Goal: Transaction & Acquisition: Obtain resource

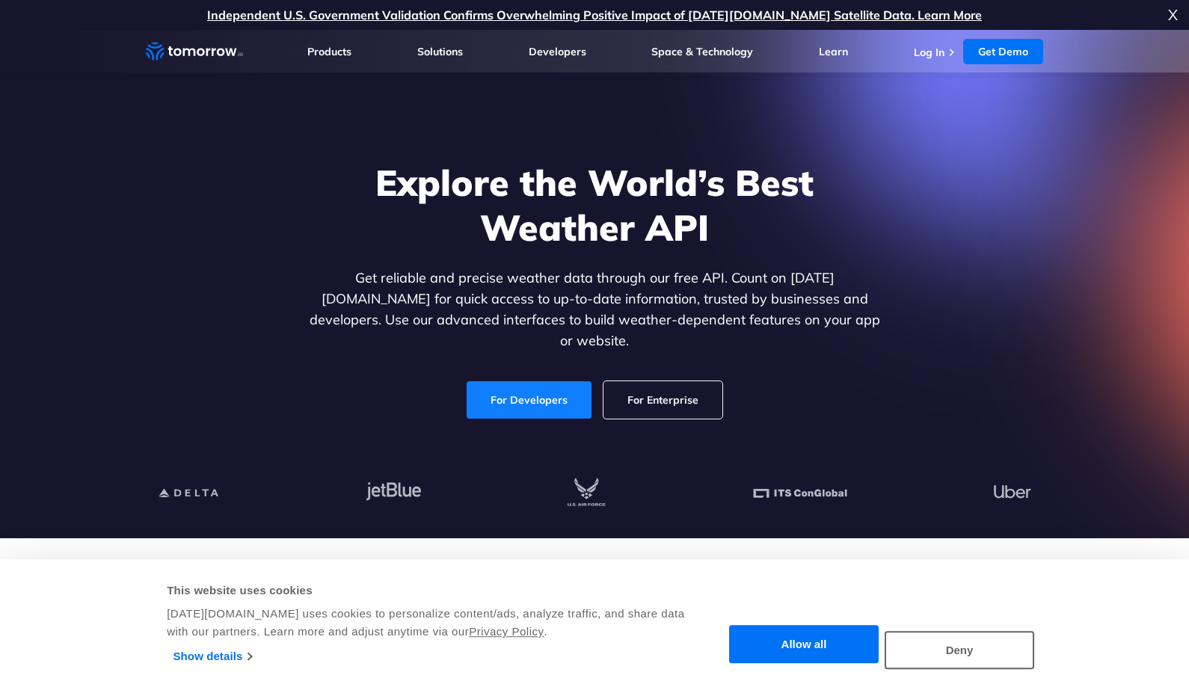
click at [547, 381] on link "For Developers" at bounding box center [529, 399] width 125 height 37
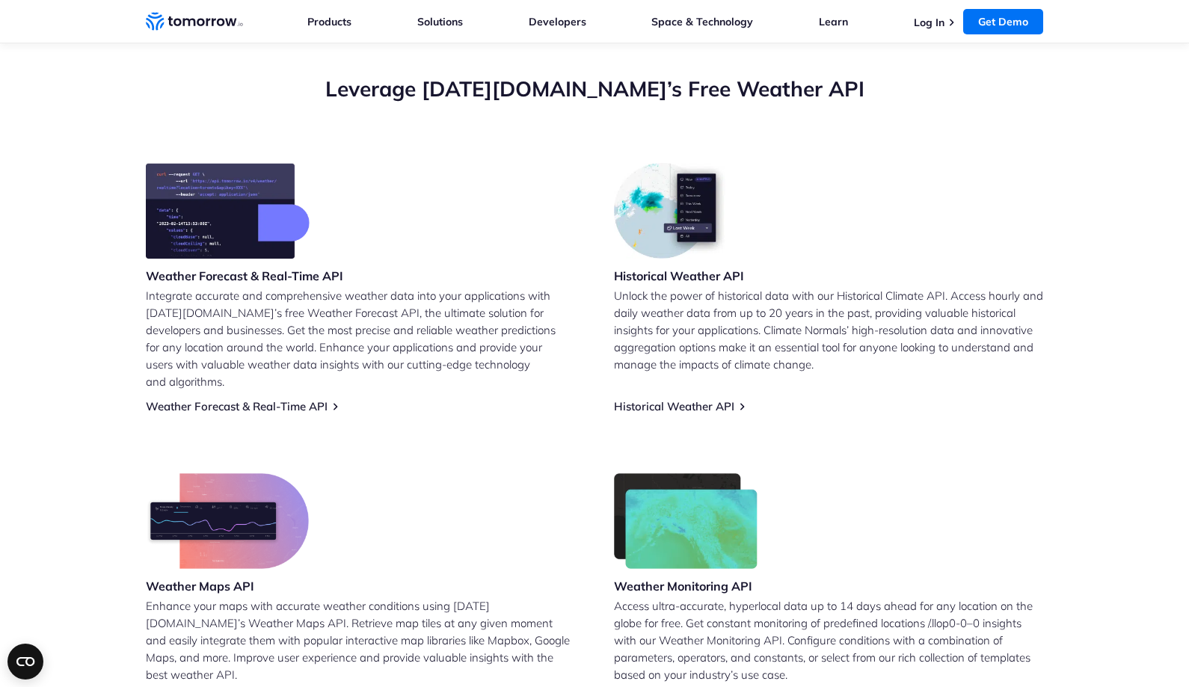
scroll to position [479, 0]
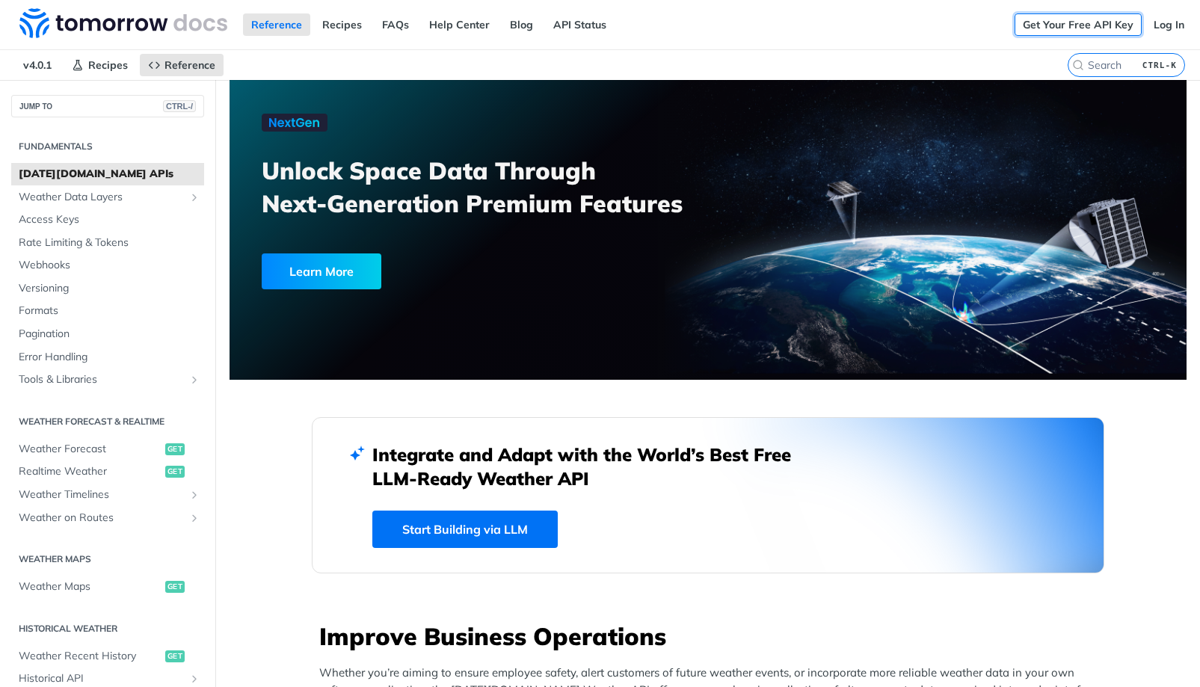
click at [1070, 29] on link "Get Your Free API Key" at bounding box center [1078, 24] width 127 height 22
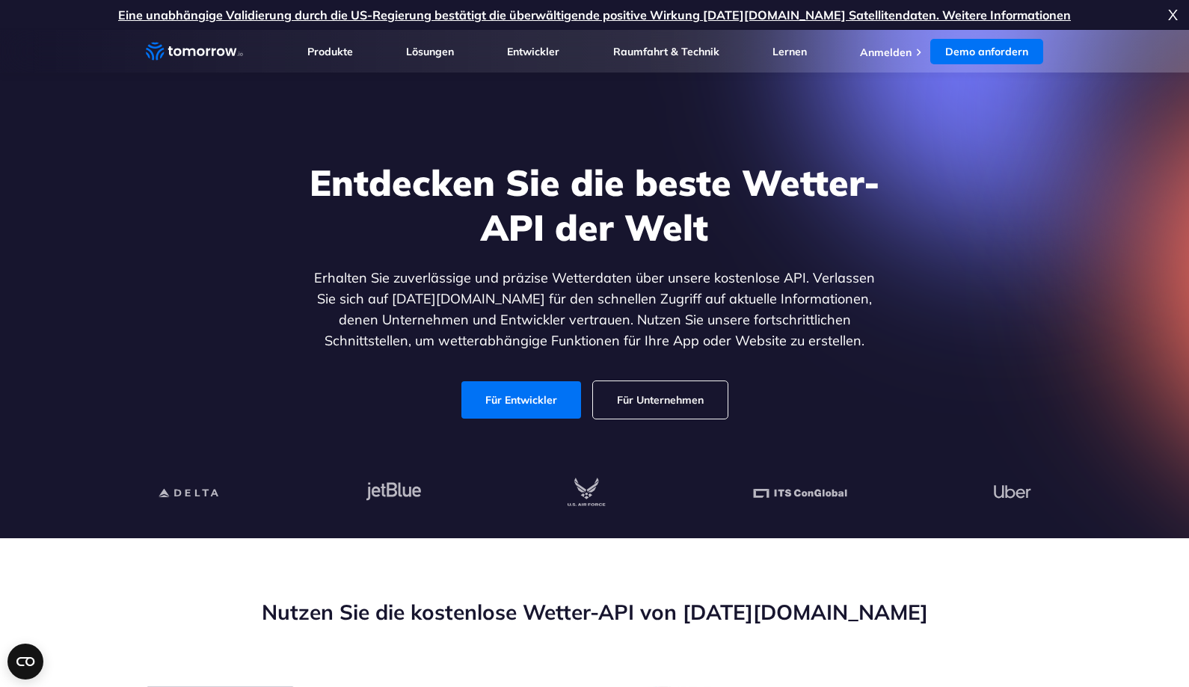
click at [1005, 209] on div "Entdecken Sie die beste Wetter-API der Welt Erhalten Sie zuverlässige und präzi…" at bounding box center [594, 290] width 921 height 318
click at [898, 53] on link "Anmelden" at bounding box center [886, 52] width 52 height 13
